Goal: Information Seeking & Learning: Find specific fact

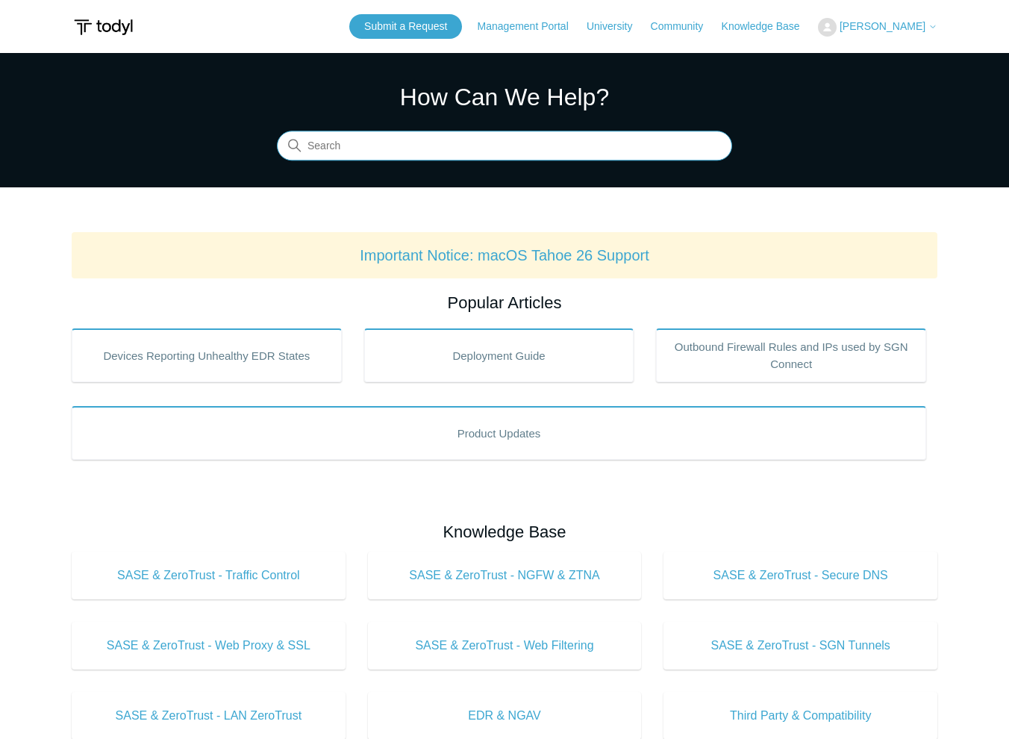
click at [392, 152] on input "Search" at bounding box center [504, 146] width 455 height 30
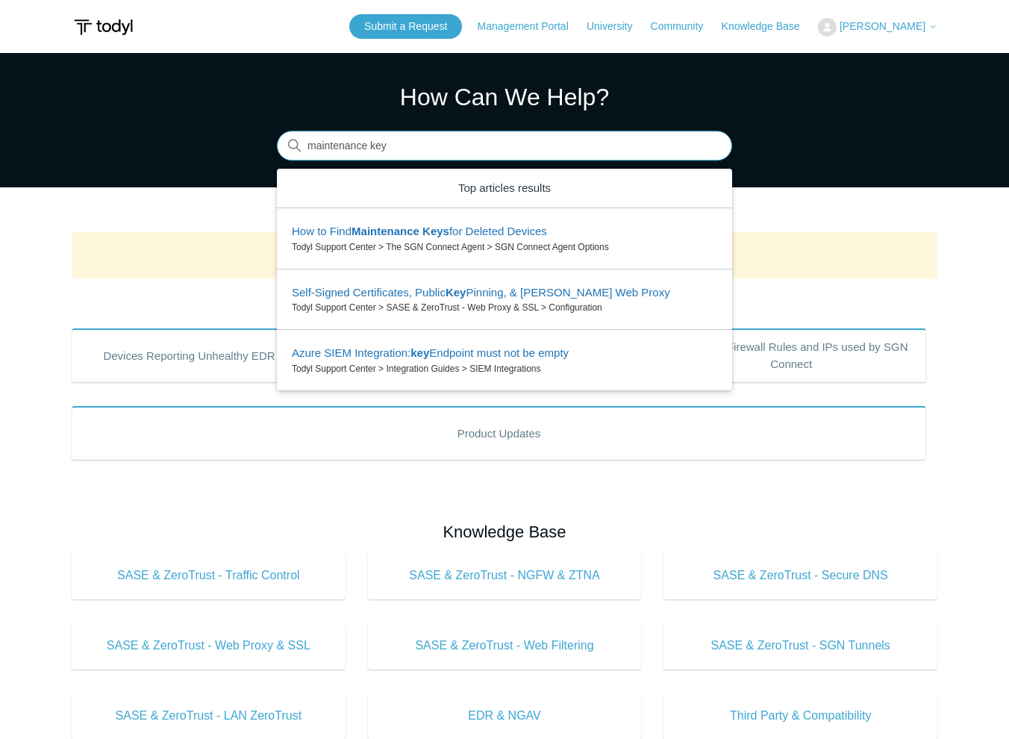
type input "maintenance key"
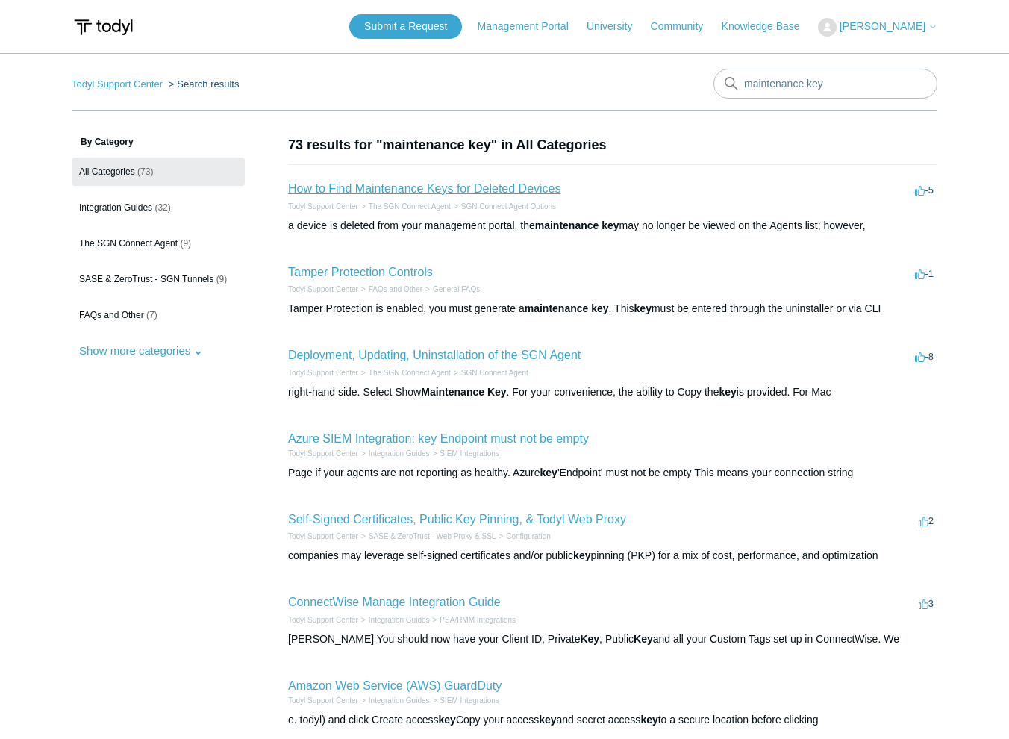
click at [415, 182] on link "How to Find Maintenance Keys for Deleted Devices" at bounding box center [424, 188] width 273 height 13
